Goal: Transaction & Acquisition: Subscribe to service/newsletter

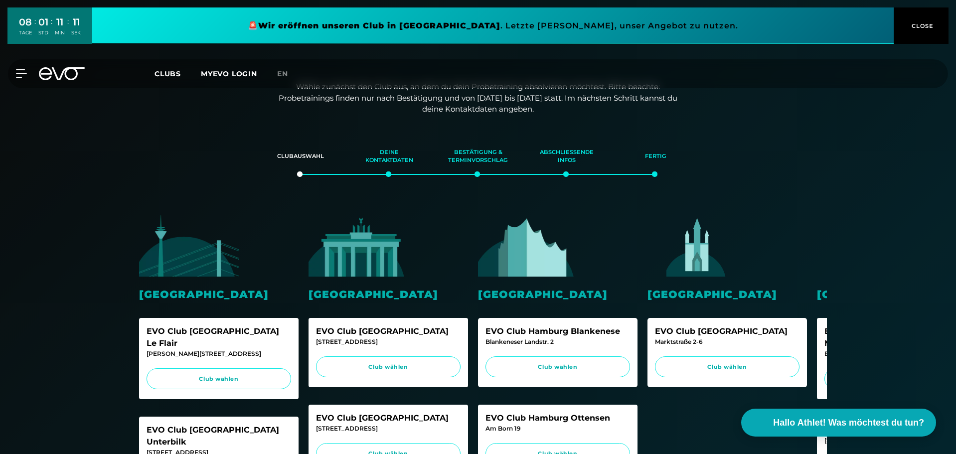
scroll to position [100, 0]
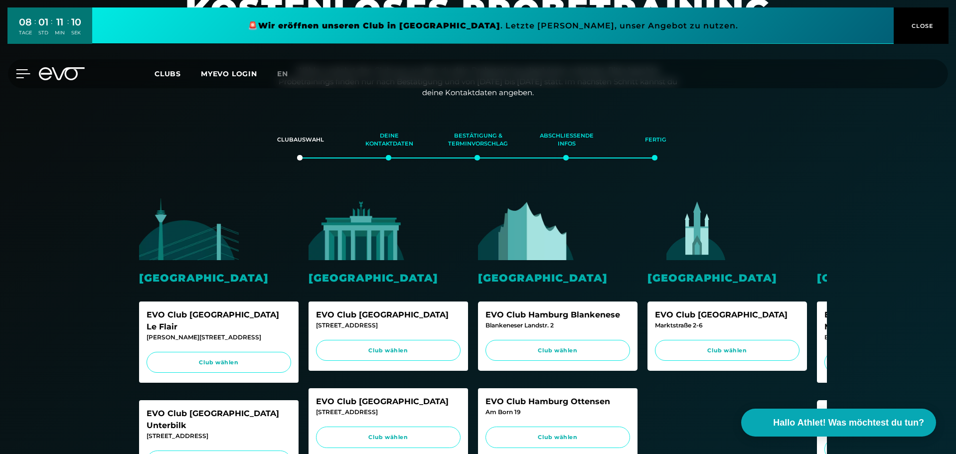
click at [19, 73] on icon at bounding box center [23, 73] width 14 height 9
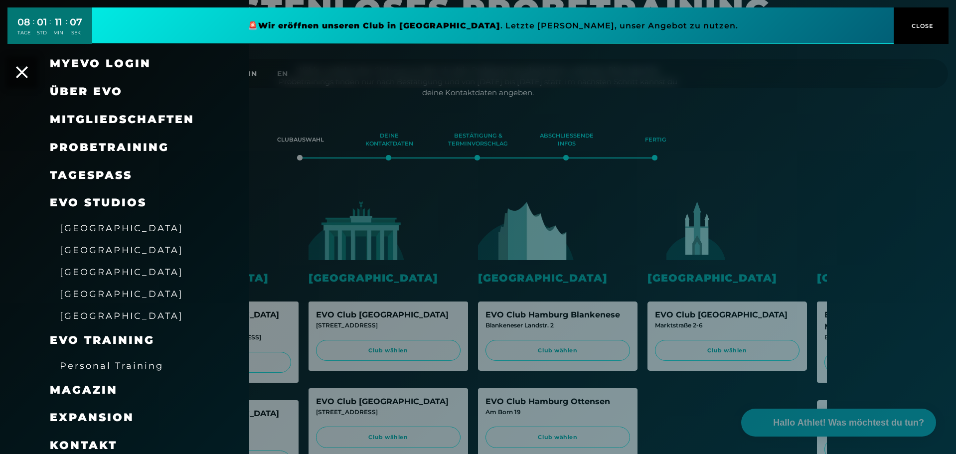
click at [344, 27] on link at bounding box center [493, 25] width 802 height 36
click at [86, 269] on span "[GEOGRAPHIC_DATA]" at bounding box center [122, 272] width 124 height 10
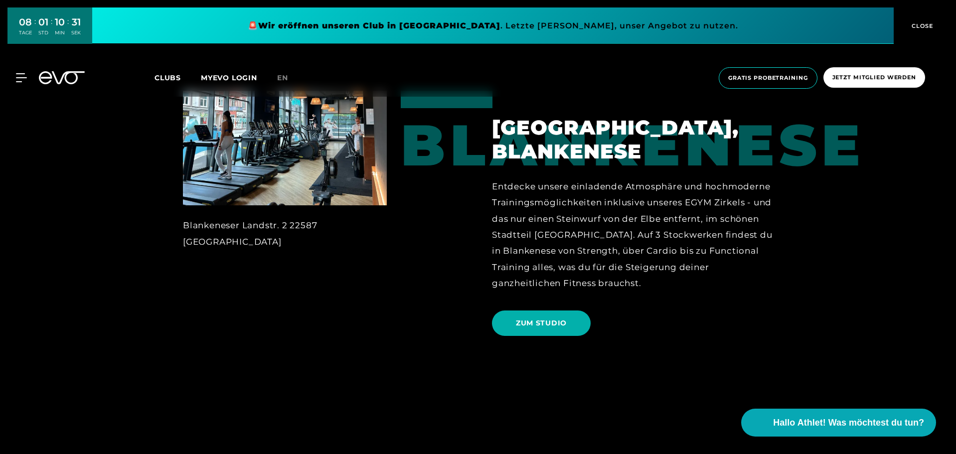
scroll to position [1895, 0]
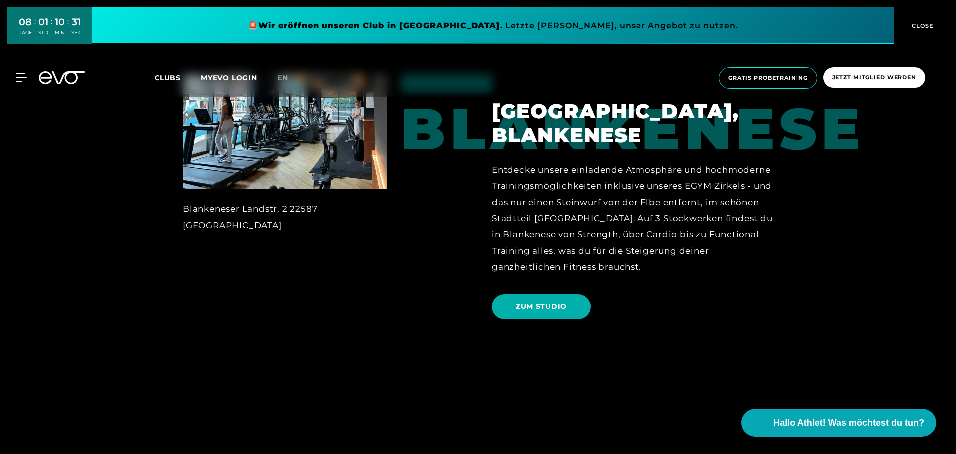
click at [636, 260] on div "Entdecke unsere einladende Atmosphäre und hochmoderne Trainingsmöglichkeiten in…" at bounding box center [632, 218] width 281 height 113
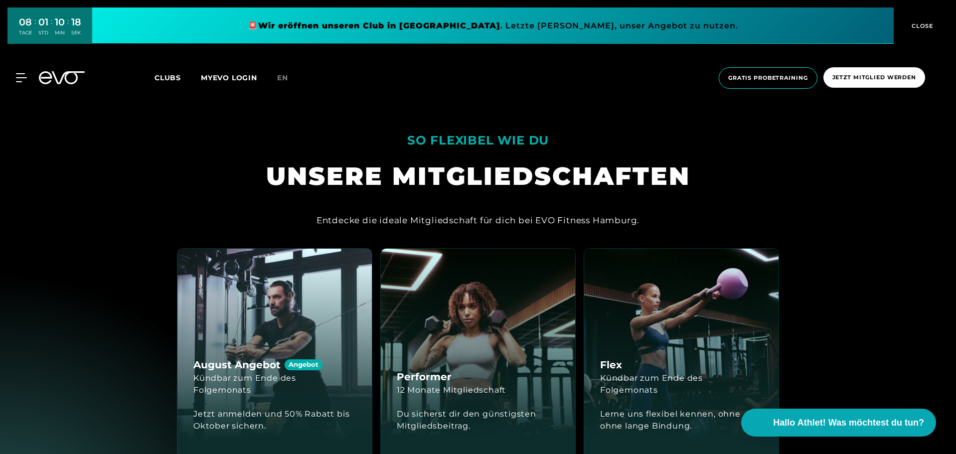
scroll to position [2294, 0]
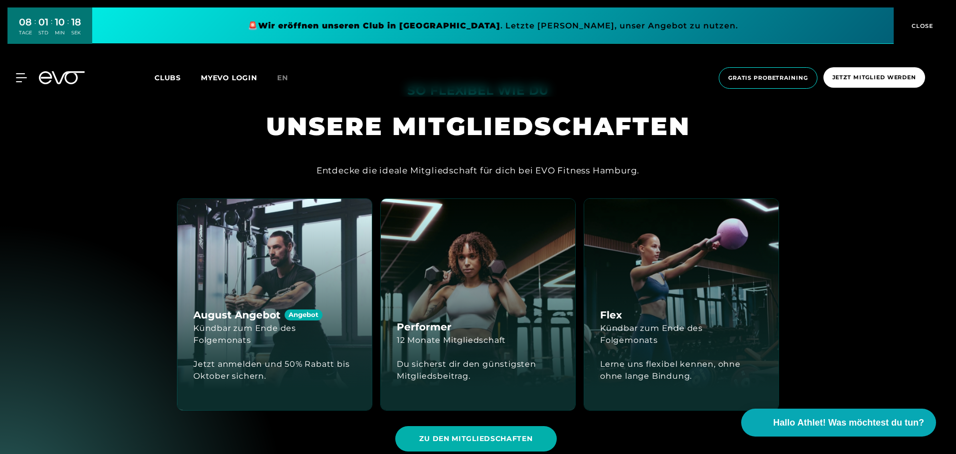
click at [628, 171] on div "Entdecke die ideale Mitgliedschaft für dich bei EVO Fitness Hamburg." at bounding box center [478, 171] width 323 height 16
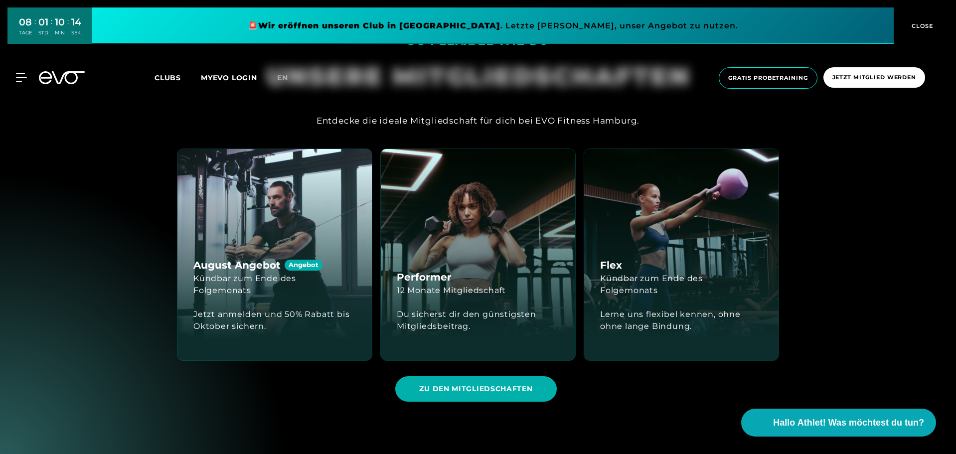
click at [615, 400] on div "ZU DEN MITGLIEDSCHAFTEN" at bounding box center [478, 389] width 618 height 40
click at [602, 389] on div "ZU DEN MITGLIEDSCHAFTEN" at bounding box center [478, 389] width 618 height 40
click at [448, 388] on span "ZU DEN MITGLIEDSCHAFTEN" at bounding box center [475, 389] width 113 height 10
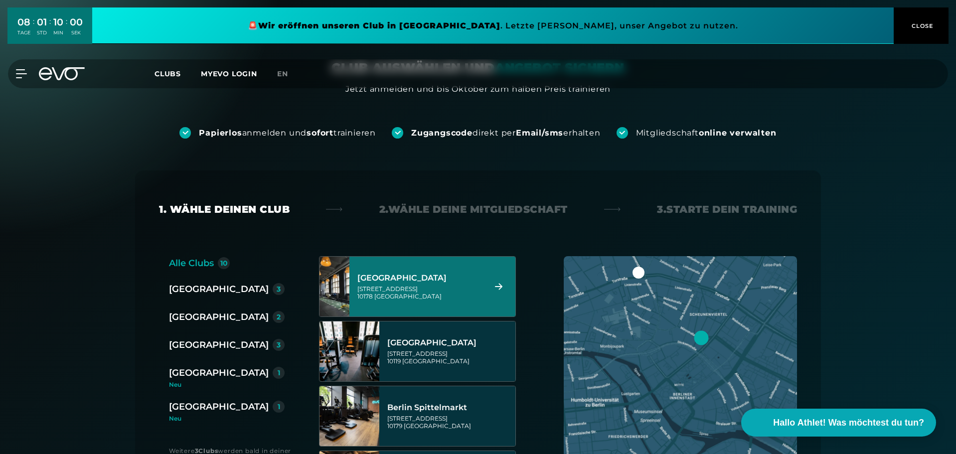
scroll to position [100, 0]
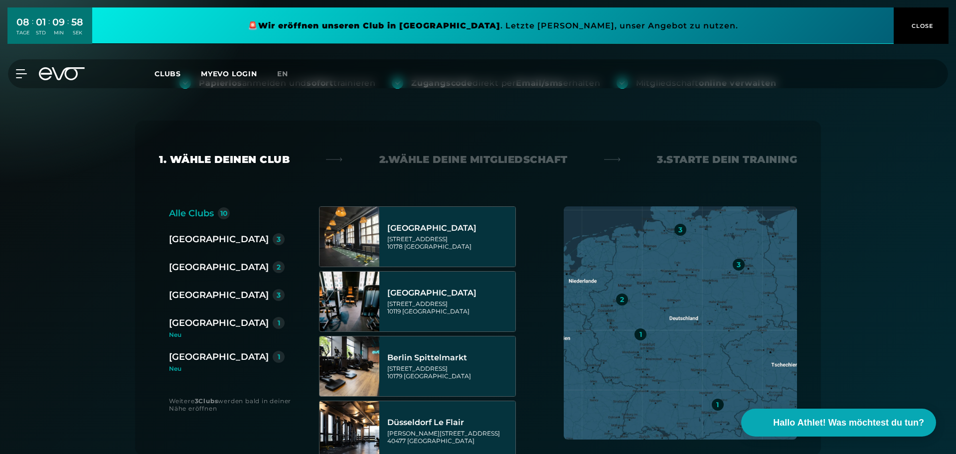
click at [196, 296] on div "[GEOGRAPHIC_DATA]" at bounding box center [219, 295] width 100 height 14
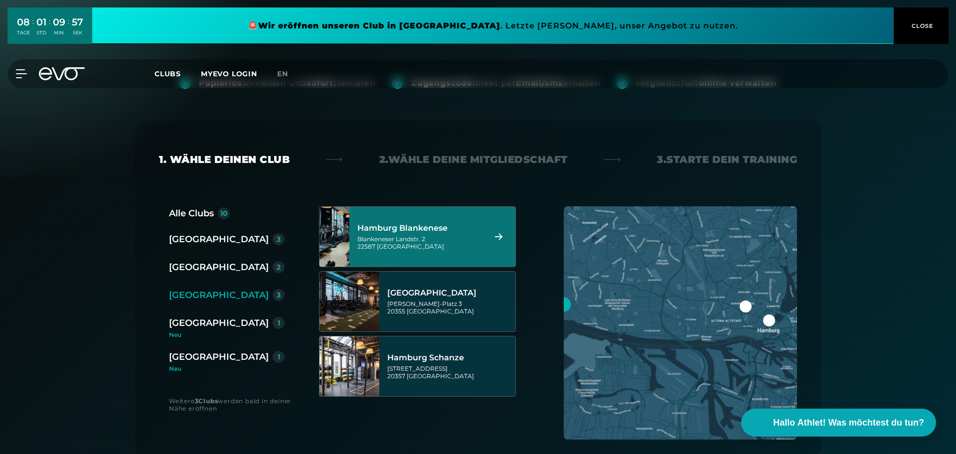
click at [456, 233] on div "Hamburg Blankenese Blankeneser Landstr. 2 22587 [GEOGRAPHIC_DATA]" at bounding box center [420, 237] width 125 height 44
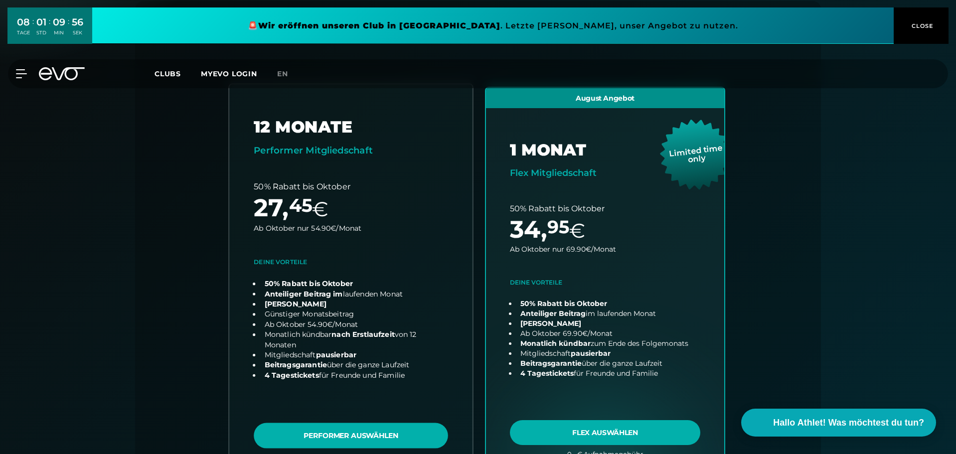
scroll to position [220, 0]
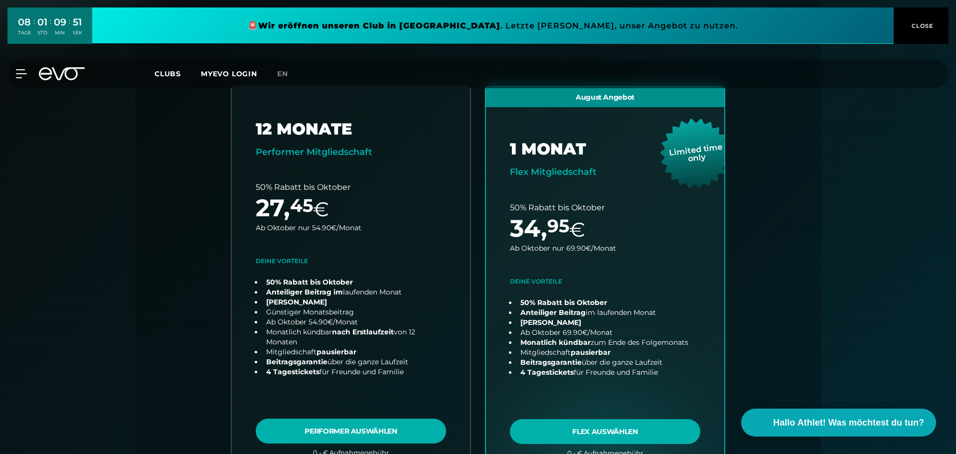
click at [173, 277] on div "Alle Clubs 10 [GEOGRAPHIC_DATA] 3 [GEOGRAPHIC_DATA] 2 [GEOGRAPHIC_DATA] 3 [GEOG…" at bounding box center [478, 291] width 638 height 411
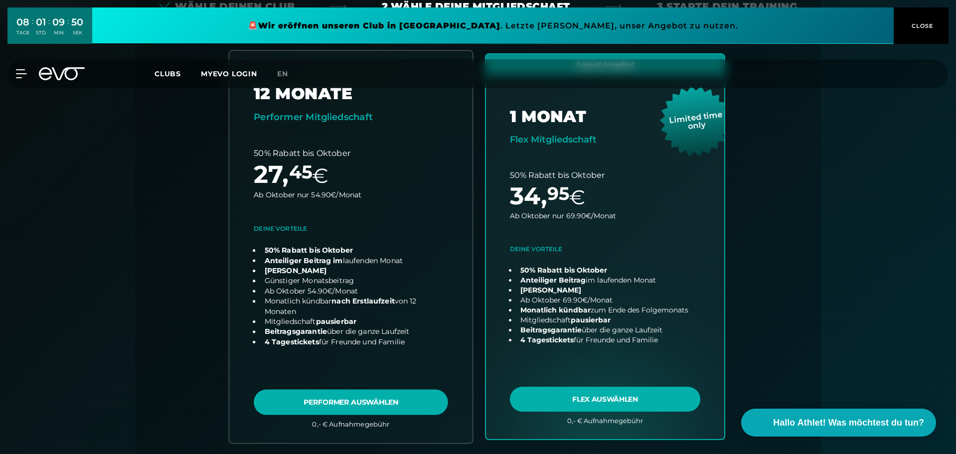
scroll to position [270, 0]
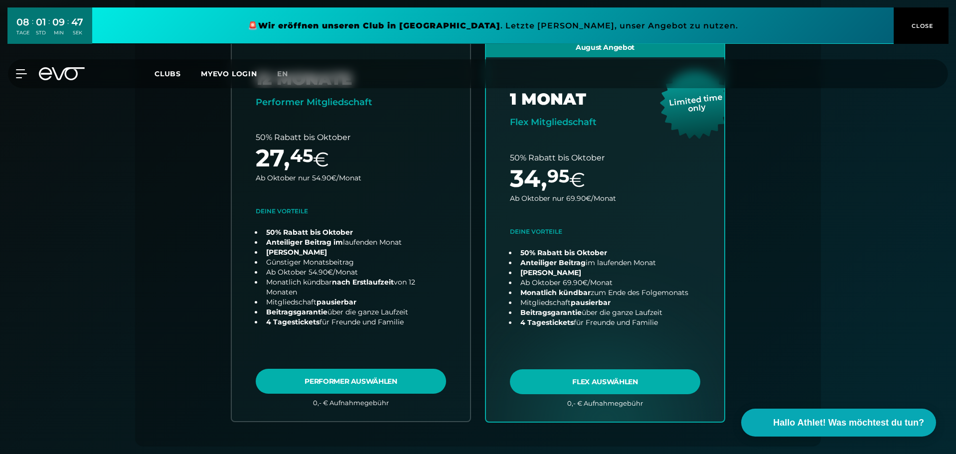
click at [144, 304] on div "Back Wähle deinen Club 2. Wähle deine Mitgliedschaft 3. Starte dein Training Al…" at bounding box center [478, 198] width 686 height 497
click at [787, 254] on div "Alle Clubs 10 [GEOGRAPHIC_DATA] 3 [GEOGRAPHIC_DATA] 2 [GEOGRAPHIC_DATA] 3 [GEOG…" at bounding box center [478, 241] width 638 height 411
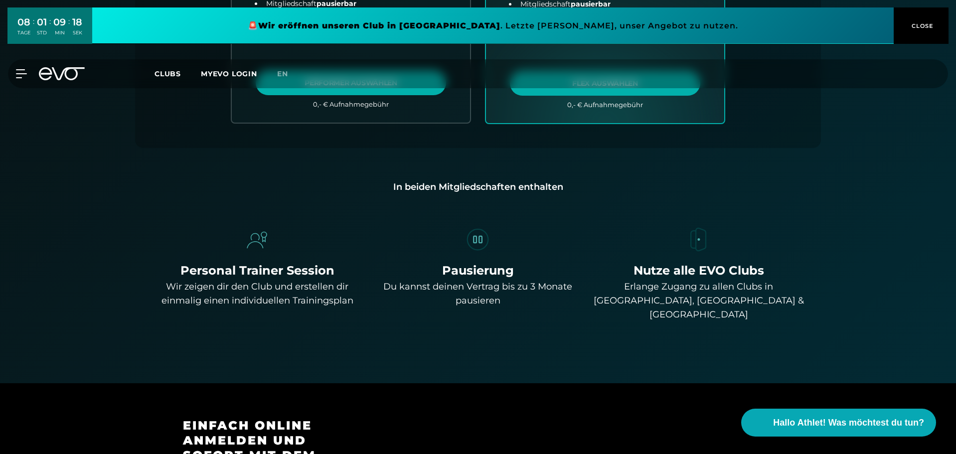
scroll to position [569, 0]
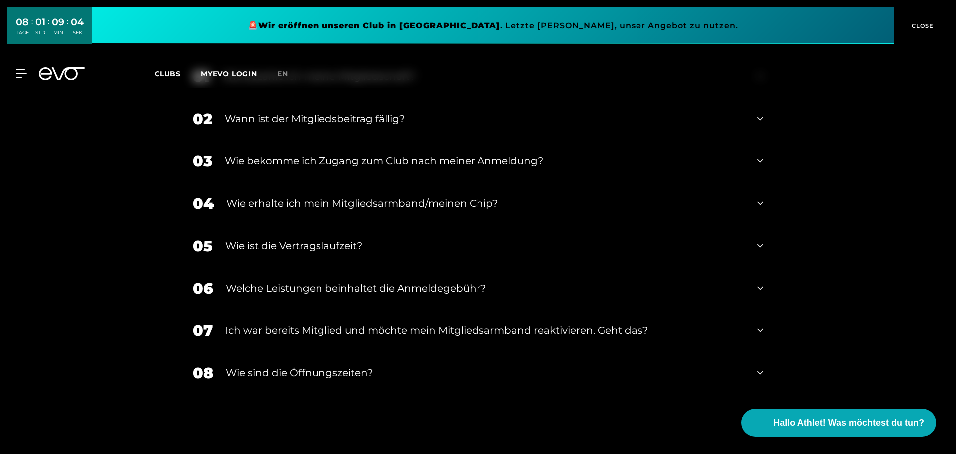
scroll to position [1629, 0]
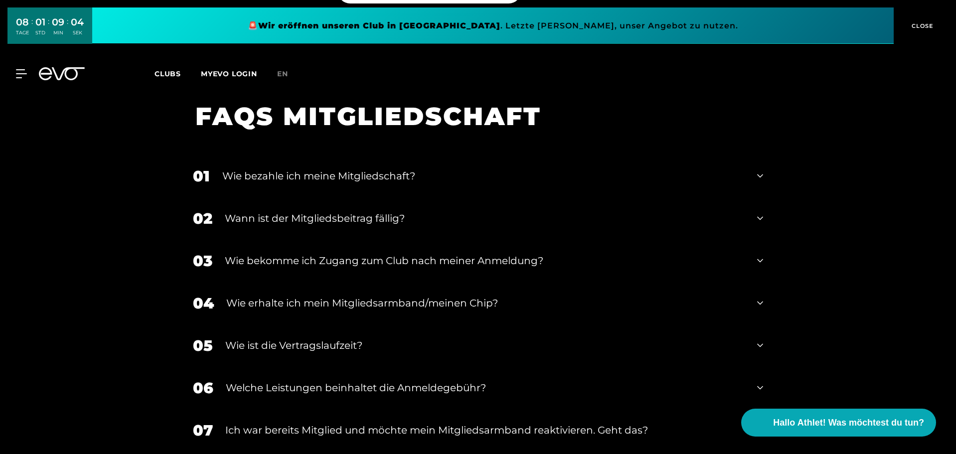
click at [288, 211] on div "Wann ist der Mitgliedsbeitrag fällig?" at bounding box center [485, 218] width 520 height 15
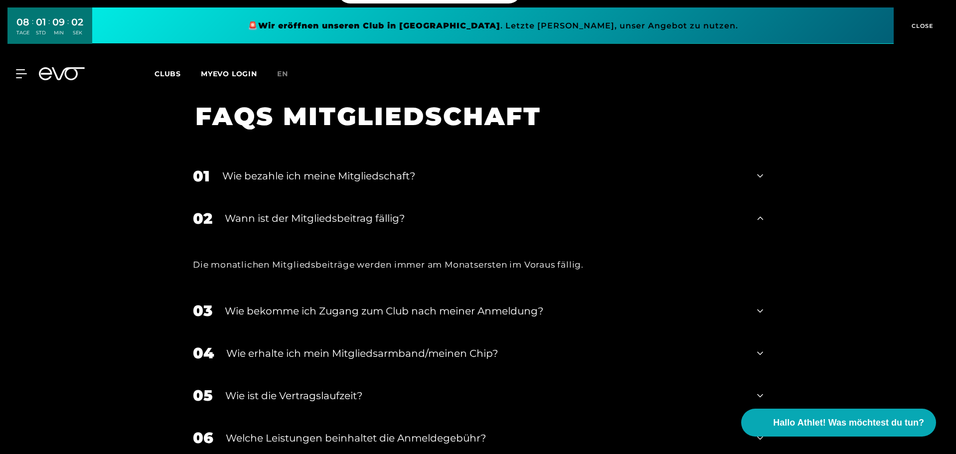
click at [288, 211] on div "Wann ist der Mitgliedsbeitrag fällig?" at bounding box center [485, 218] width 520 height 15
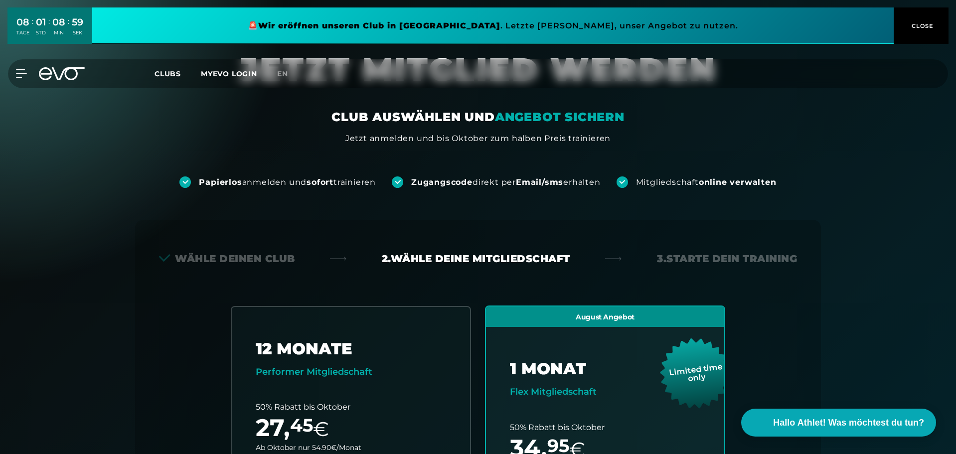
scroll to position [0, 0]
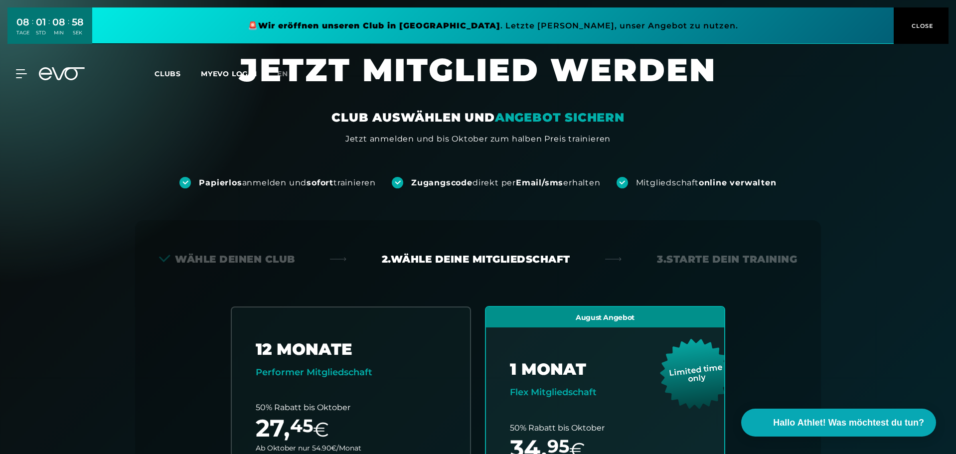
click at [27, 72] on div "MyEVO Login Über EVO Mitgliedschaften Probetraining TAGESPASS EVO Studios [GEOG…" at bounding box center [15, 73] width 35 height 9
click at [19, 73] on icon at bounding box center [23, 73] width 14 height 9
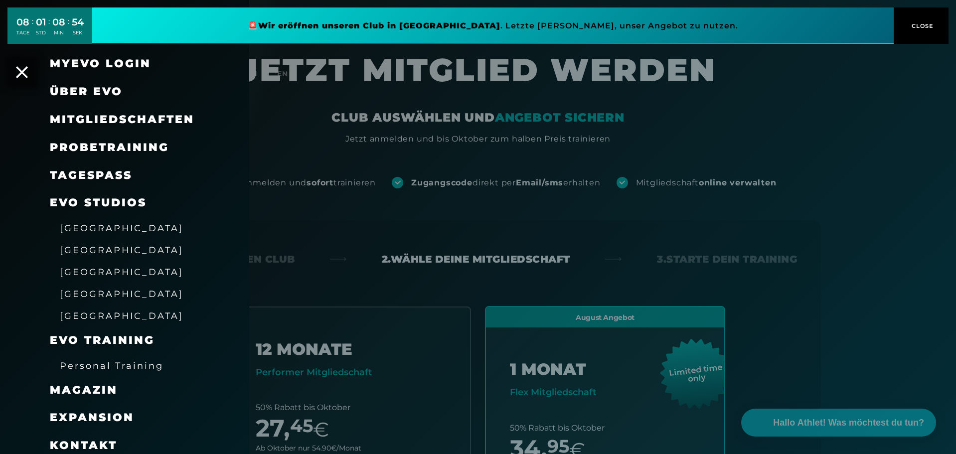
click at [100, 272] on span "[GEOGRAPHIC_DATA]" at bounding box center [122, 272] width 124 height 10
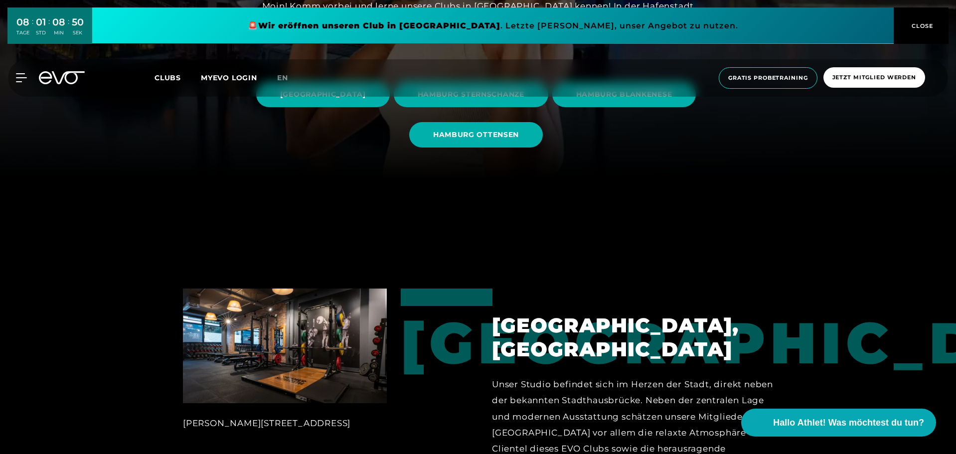
scroll to position [299, 0]
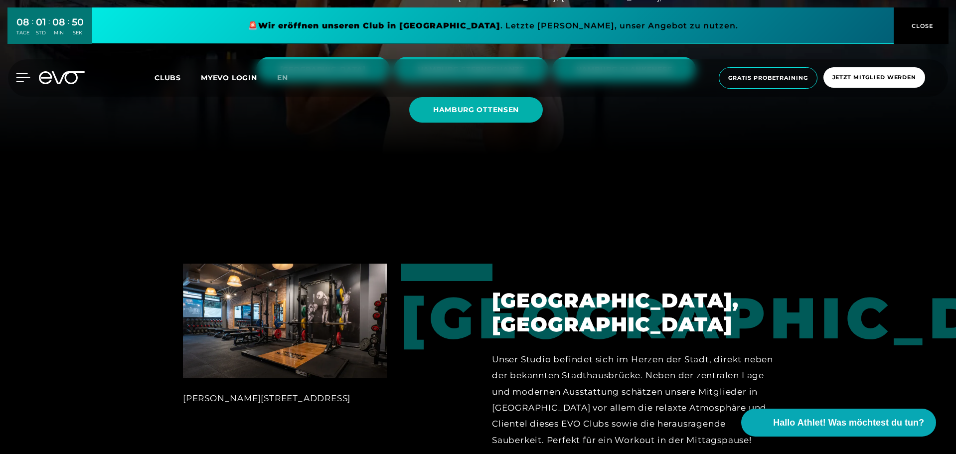
click at [22, 78] on icon at bounding box center [23, 78] width 14 height 8
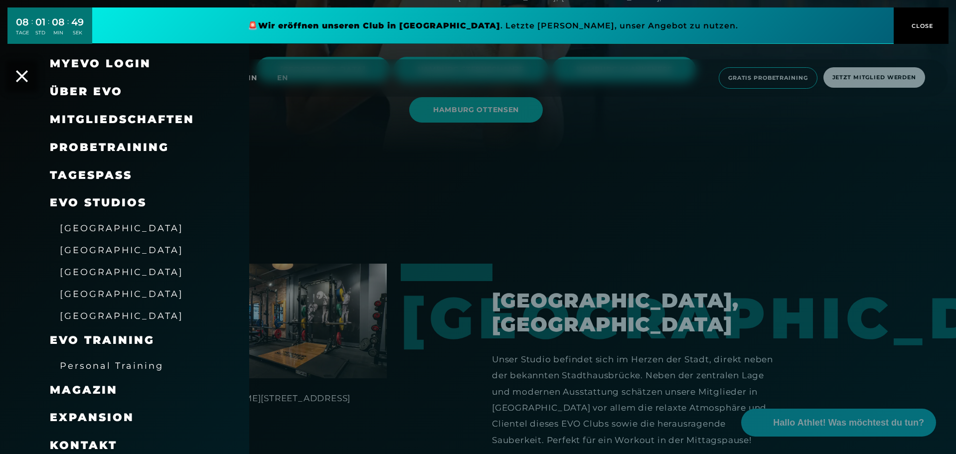
click at [71, 92] on span "Über EVO" at bounding box center [86, 91] width 73 height 13
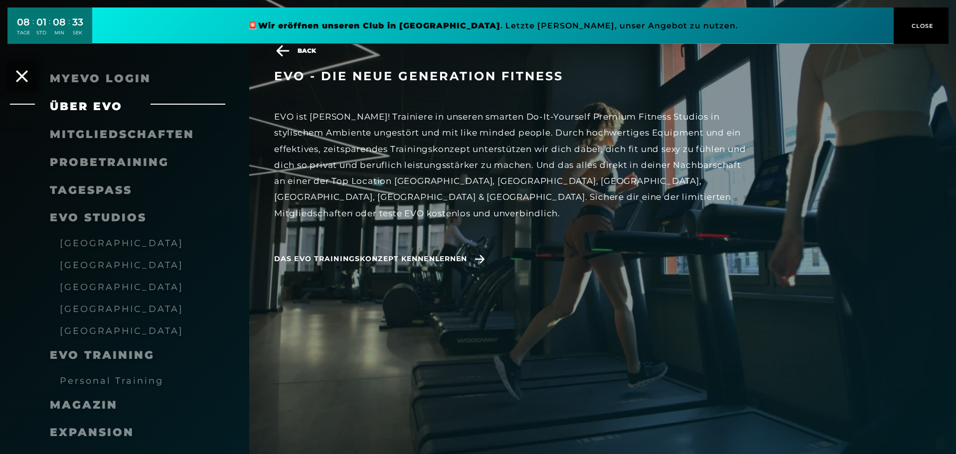
scroll to position [349, 0]
click at [455, 254] on span "Das EVO Trainingskonzept kennenlernen" at bounding box center [370, 259] width 193 height 10
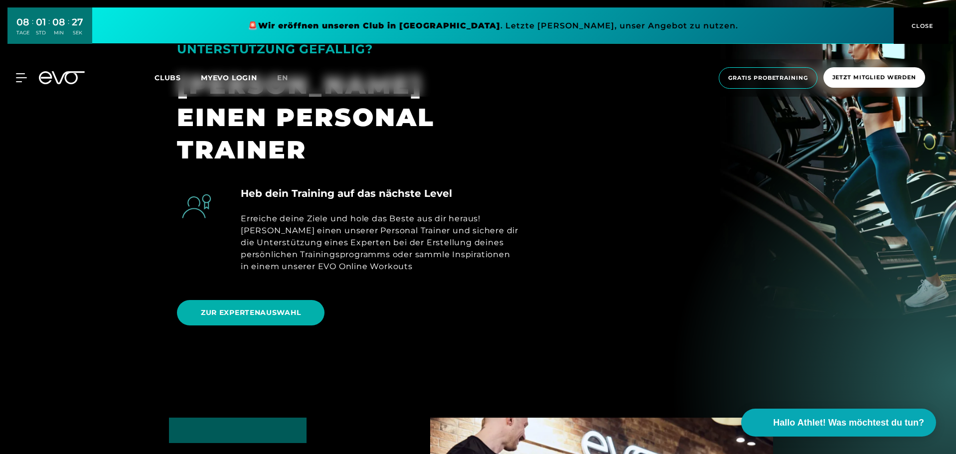
click at [459, 293] on div "ZUR EXPERTENAUSWAHL" at bounding box center [478, 313] width 602 height 40
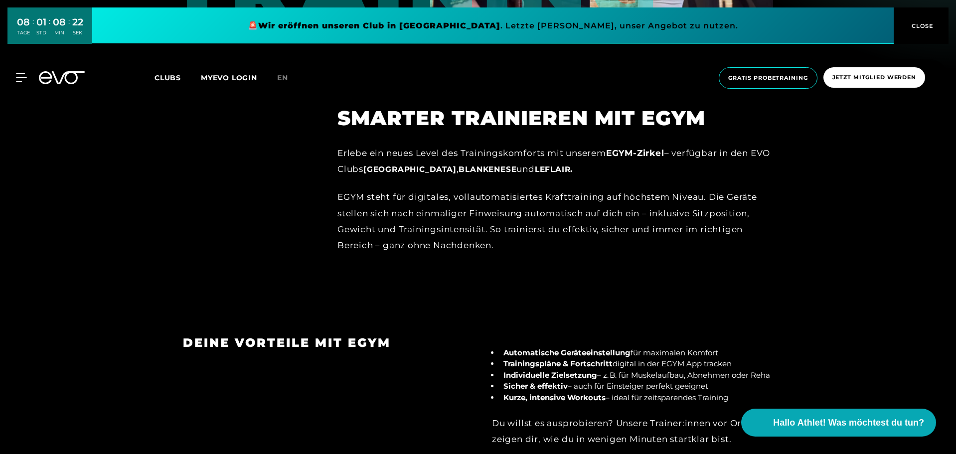
scroll to position [1097, 0]
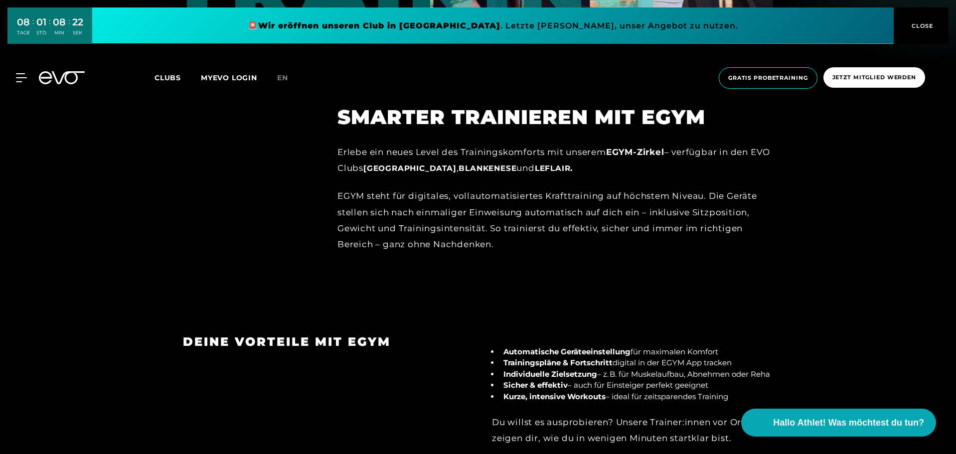
click at [459, 300] on section "DEINE VORTEILE MIT EGYM Automatische Geräteeinstellung für maximalen Komfort Tr…" at bounding box center [478, 397] width 956 height 194
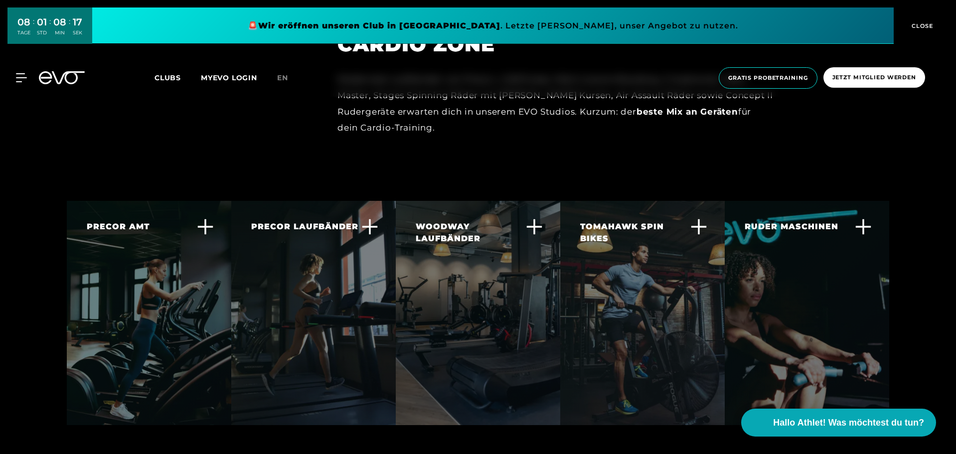
scroll to position [1845, 0]
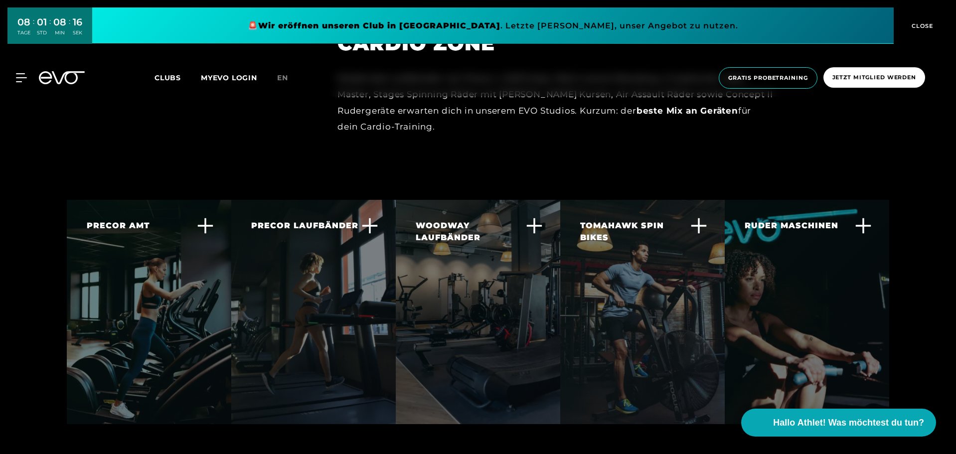
click at [20, 219] on div "PRECOR AMT Der Adaptive Motion Trainer bietet dir ein großartiges Ganzkörper-Wo…" at bounding box center [478, 312] width 956 height 224
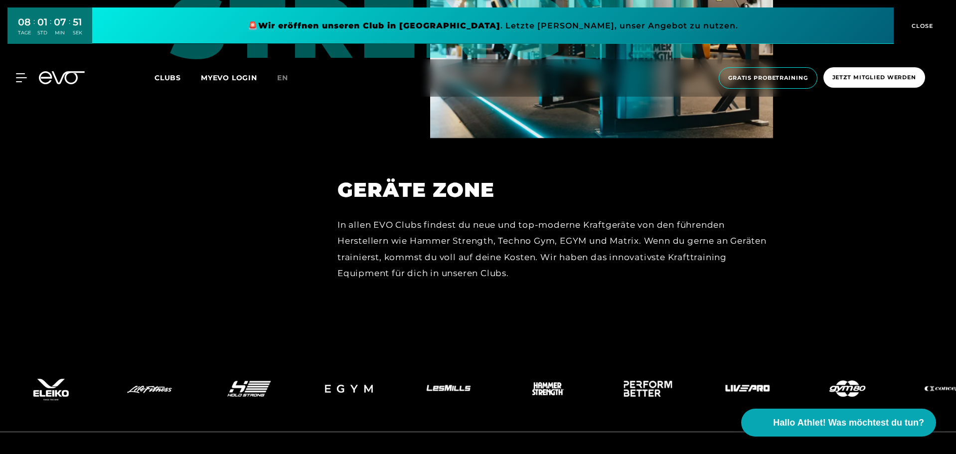
scroll to position [4465, 0]
